Goal: Information Seeking & Learning: Learn about a topic

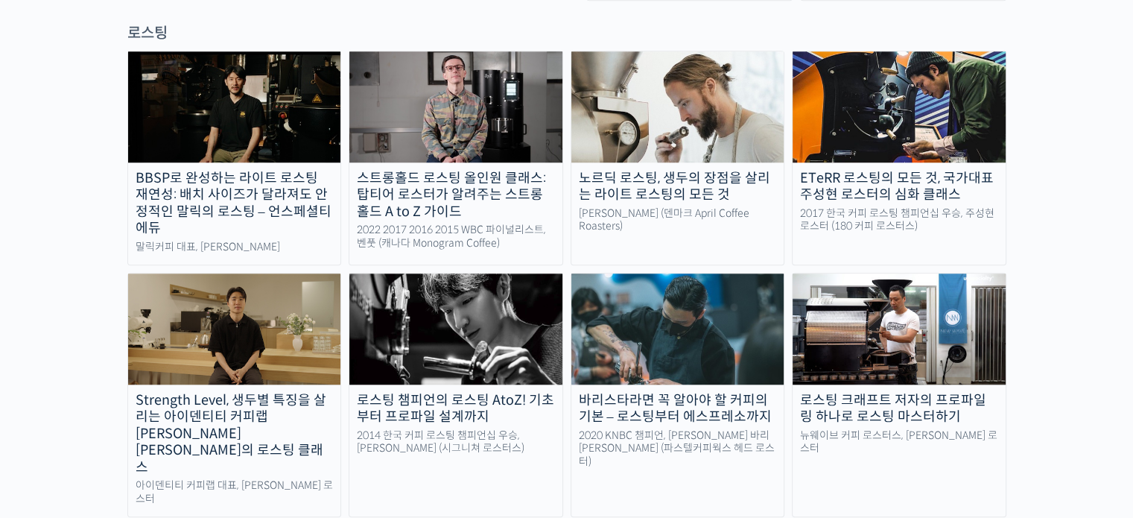
scroll to position [1308, 0]
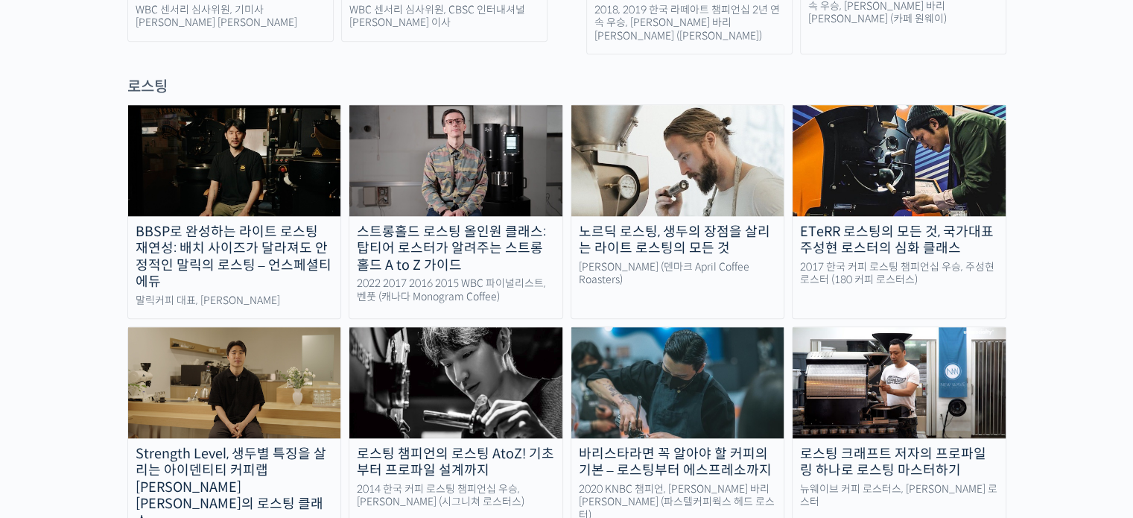
click at [274, 161] on link "BBSP로 완성하는 라이트 로스팅 재연성: 배치 사이즈가 달라져도 안정적인 말릭의 로스팅 – 언스페셜티 에듀 [PERSON_NAME] 대표, …" at bounding box center [234, 211] width 214 height 214
click at [471, 337] on img at bounding box center [455, 382] width 213 height 110
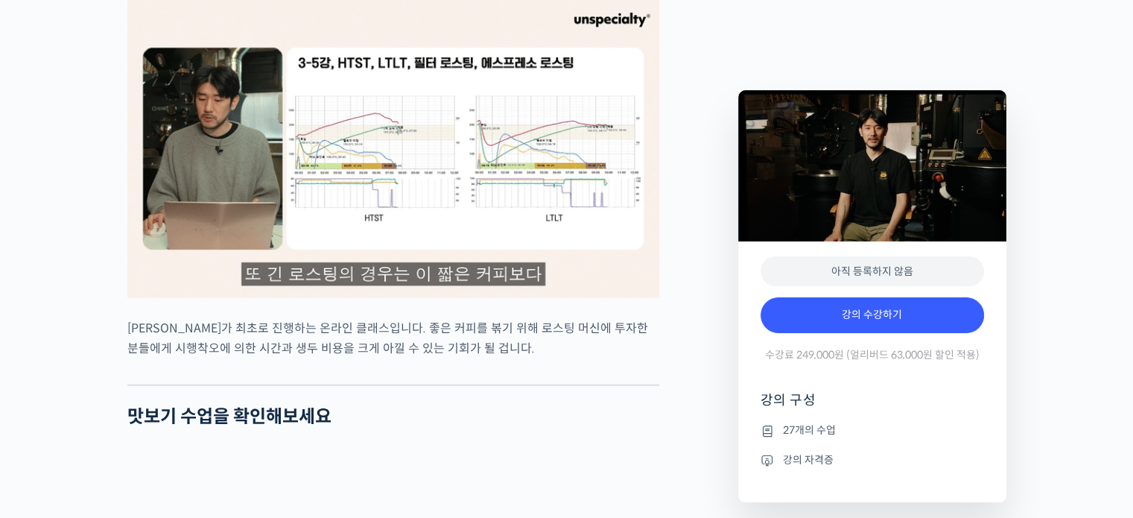
scroll to position [3497, 0]
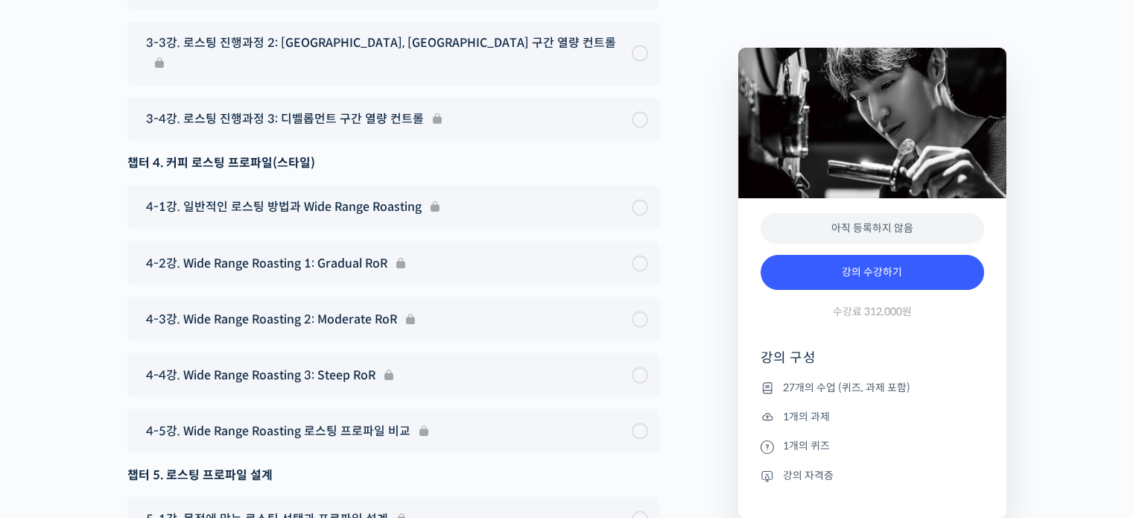
scroll to position [8269, 0]
